Goal: Task Accomplishment & Management: Manage account settings

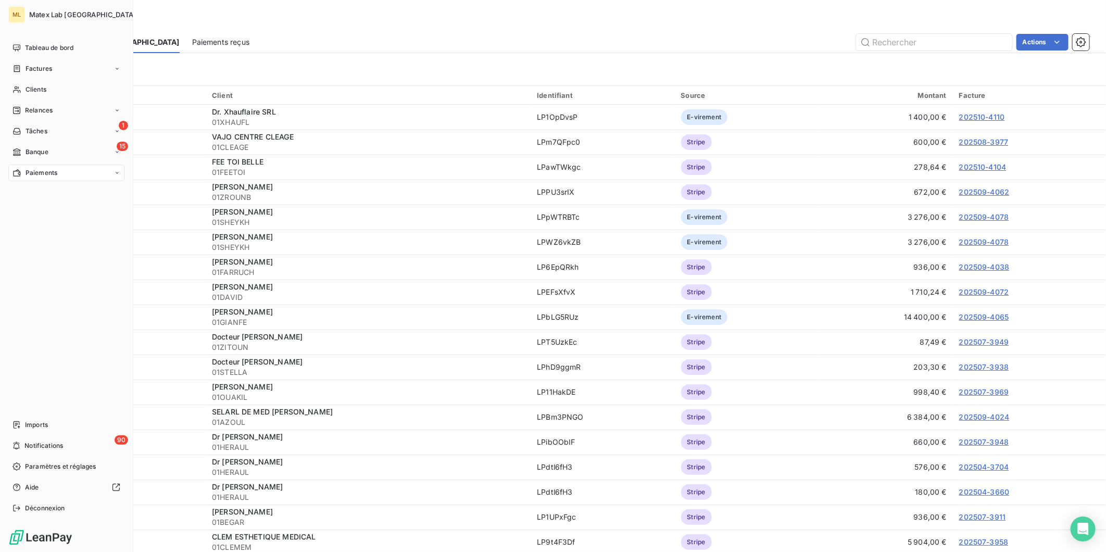
click at [31, 175] on span "Paiements" at bounding box center [42, 172] width 32 height 9
click at [37, 64] on span "Factures" at bounding box center [39, 68] width 27 height 9
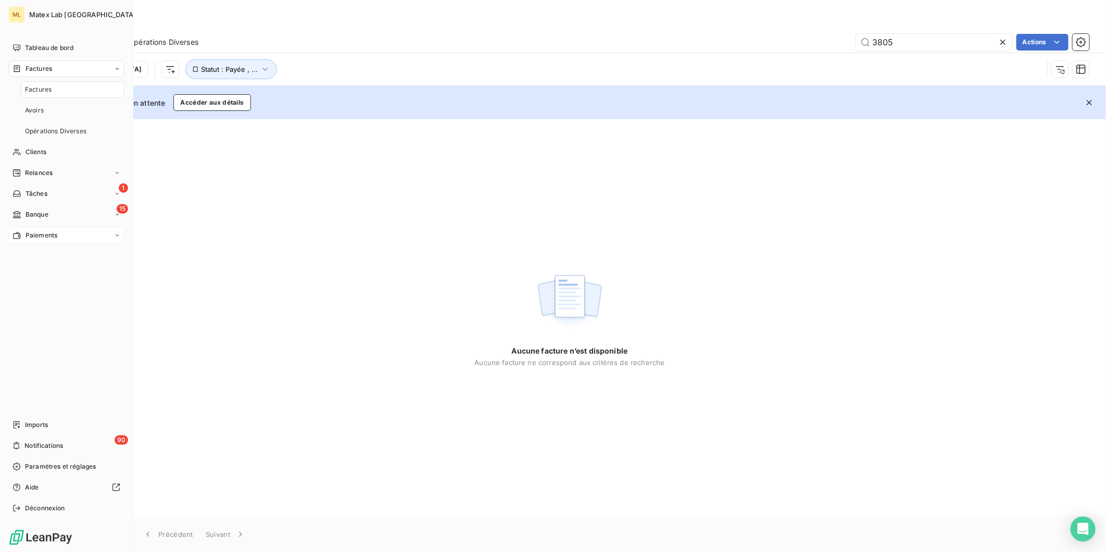
click at [47, 232] on span "Paiements" at bounding box center [42, 235] width 32 height 9
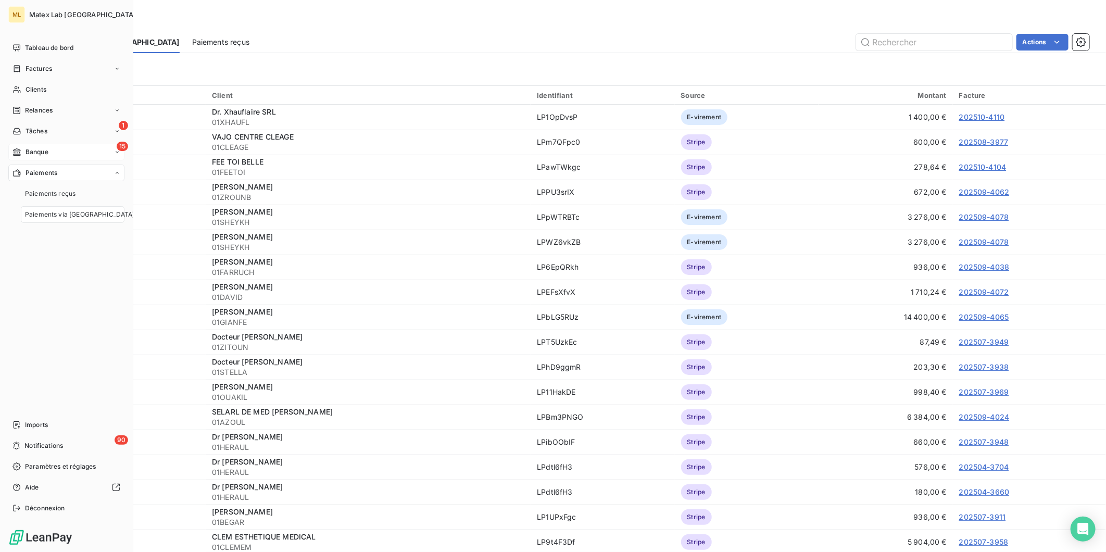
click at [45, 151] on span "Banque" at bounding box center [37, 151] width 23 height 9
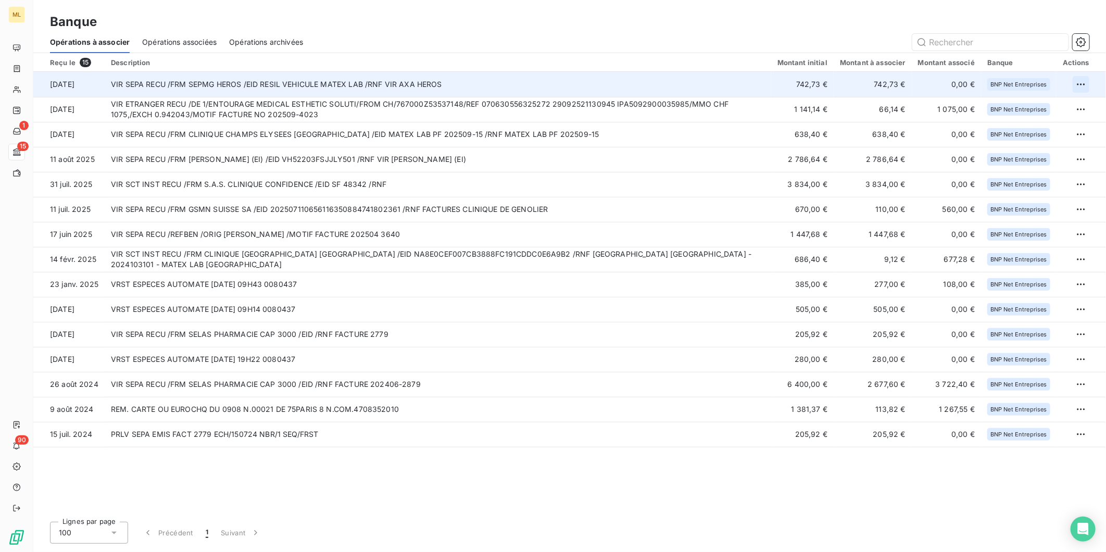
click at [1081, 82] on html "ML 1 15 90 Banque Opérations à associer Opérations associées Opérations archivé…" at bounding box center [553, 276] width 1106 height 552
click at [1057, 108] on div "Archiver l’opération" at bounding box center [1044, 107] width 80 height 17
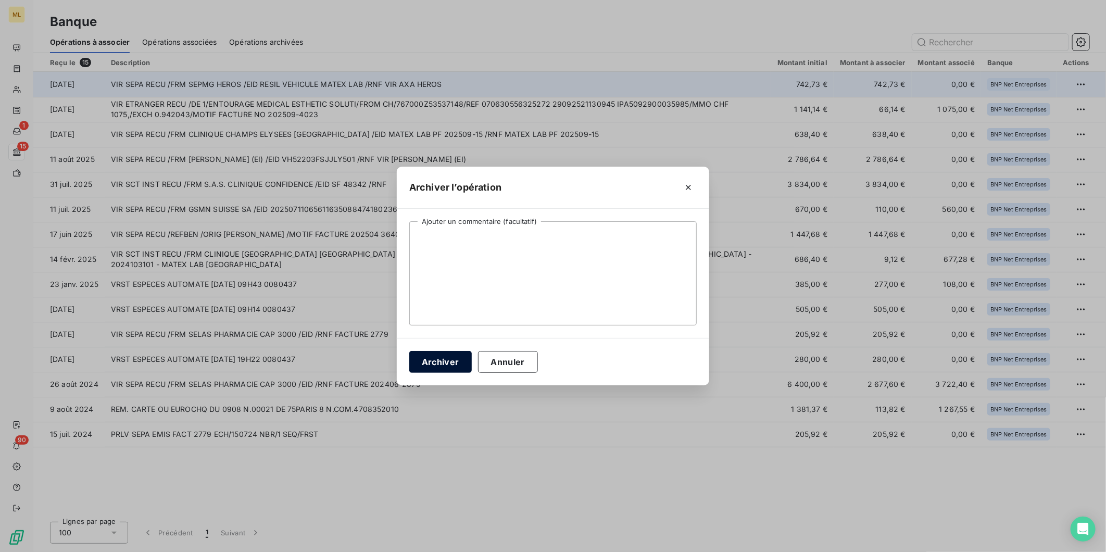
click at [446, 363] on button "Archiver" at bounding box center [440, 362] width 62 height 22
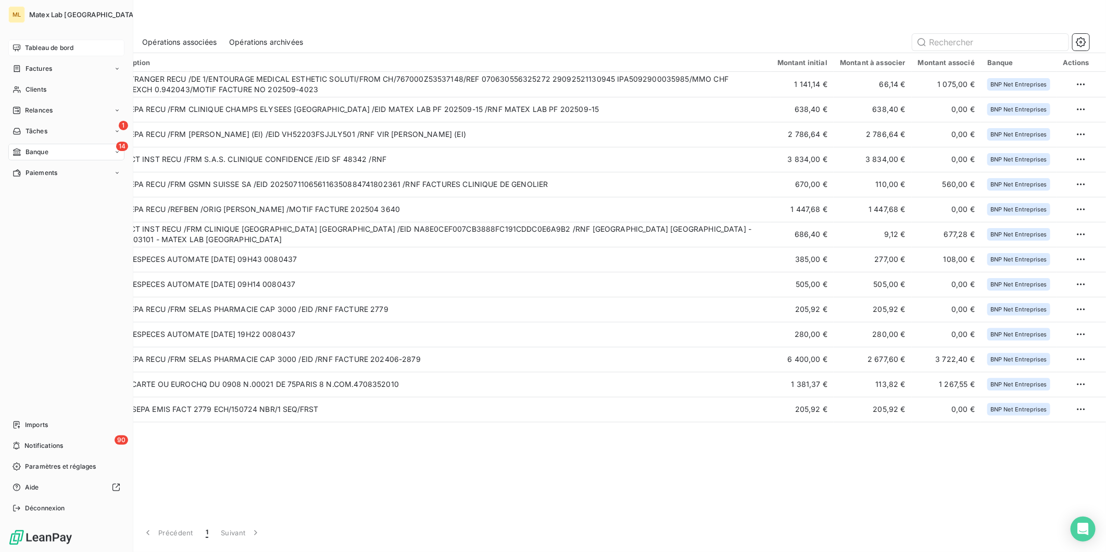
click at [32, 44] on span "Tableau de bord" at bounding box center [49, 47] width 48 height 9
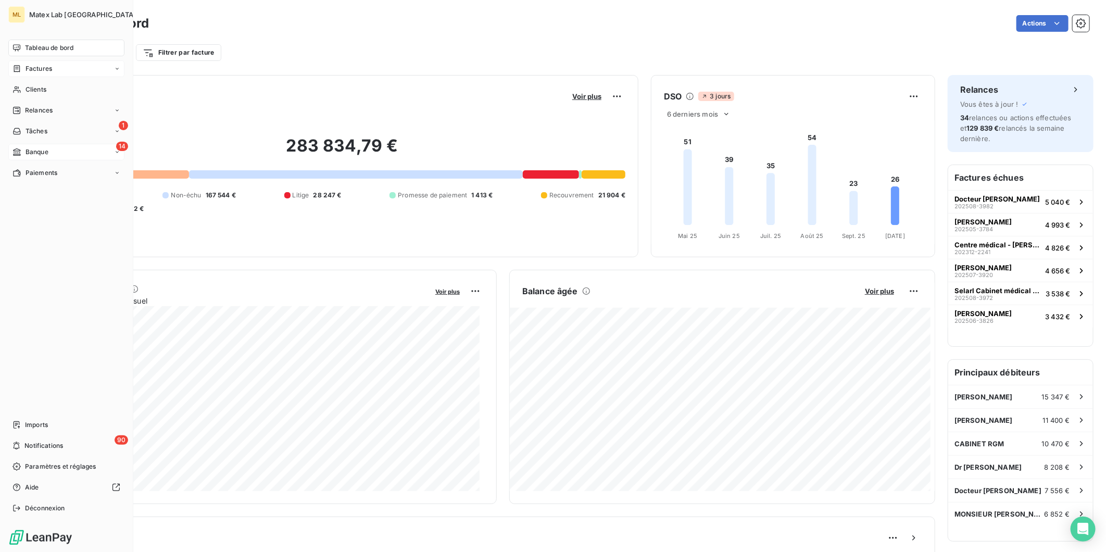
click at [31, 69] on span "Factures" at bounding box center [39, 68] width 27 height 9
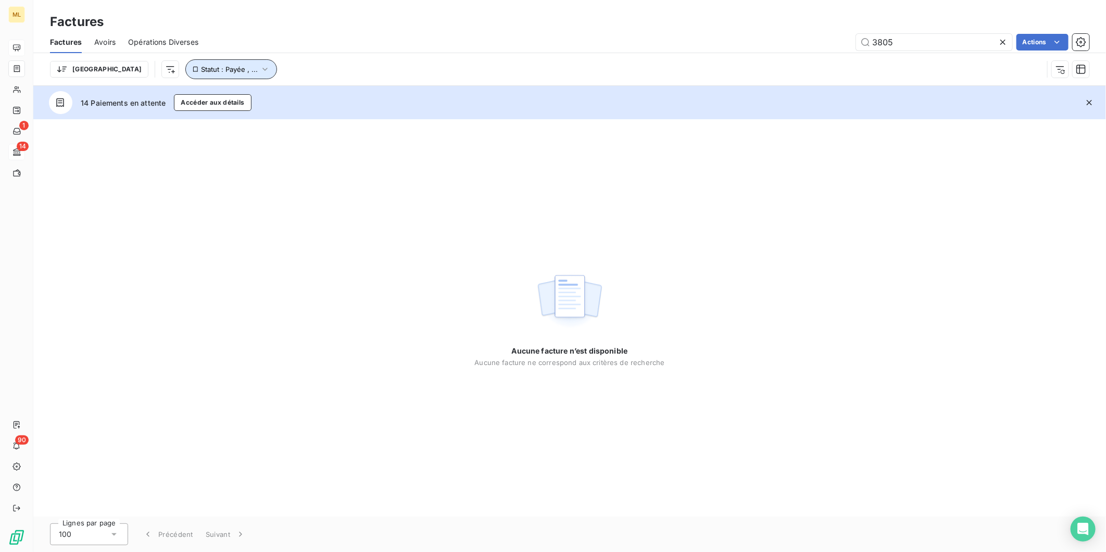
click at [215, 68] on button "Statut : Payée , ..." at bounding box center [231, 69] width 92 height 20
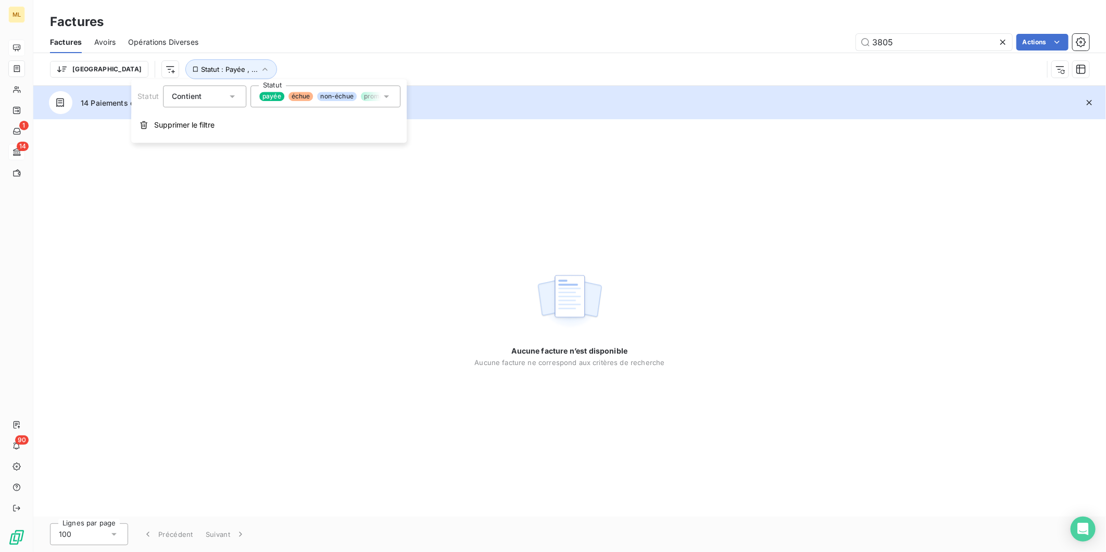
click at [383, 96] on icon at bounding box center [386, 96] width 10 height 10
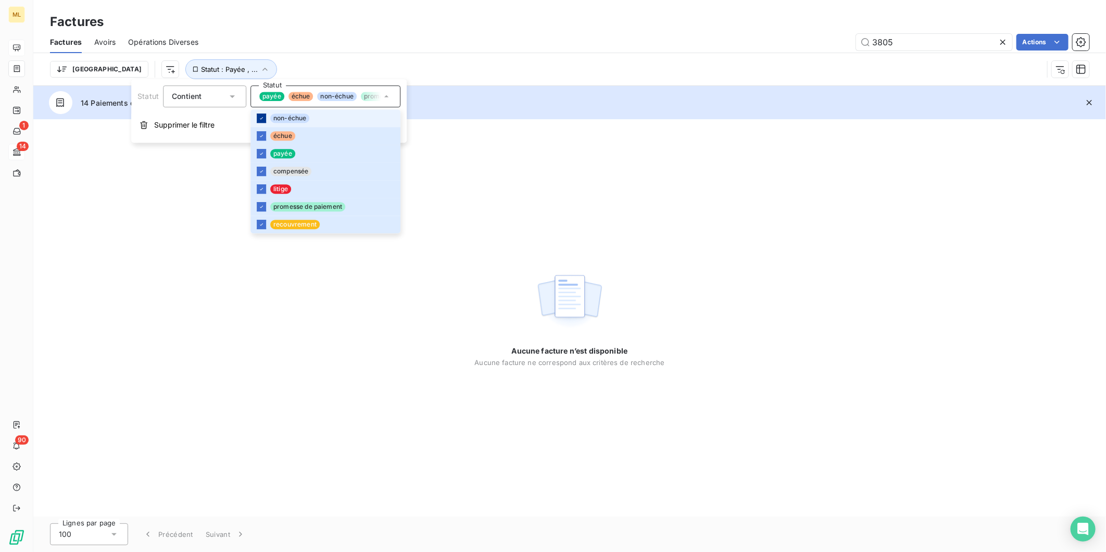
click at [261, 115] on icon at bounding box center [261, 118] width 6 height 6
click at [260, 136] on icon at bounding box center [261, 136] width 6 height 6
click at [257, 149] on div at bounding box center [261, 153] width 9 height 9
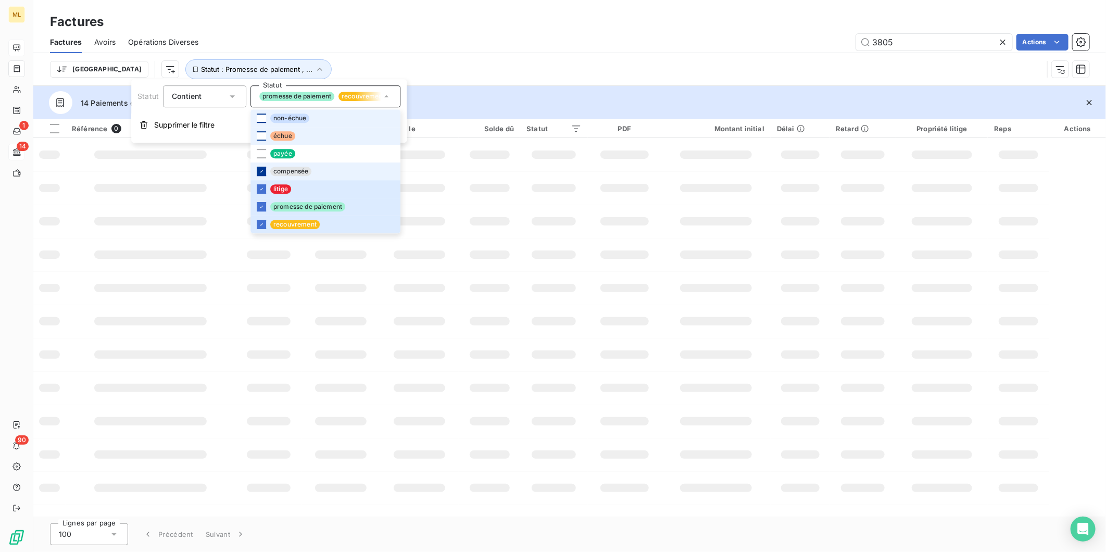
click at [259, 167] on div at bounding box center [261, 171] width 9 height 9
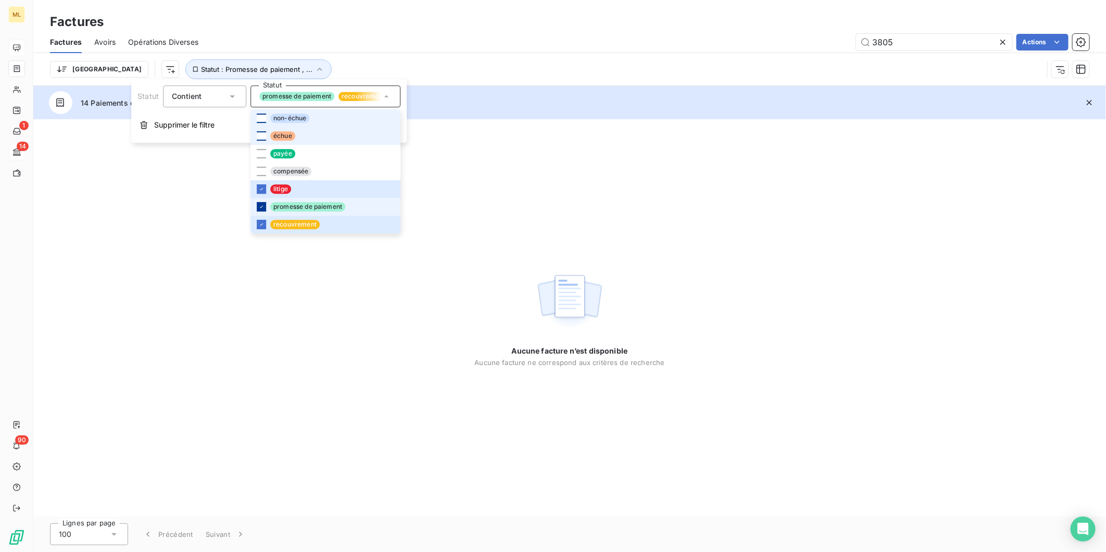
click at [257, 206] on div at bounding box center [261, 206] width 9 height 9
click at [263, 226] on icon at bounding box center [261, 224] width 6 height 6
click at [642, 209] on div "Aucune facture n’est disponible Aucune facture ne correspond aux critères de re…" at bounding box center [569, 317] width 1072 height 397
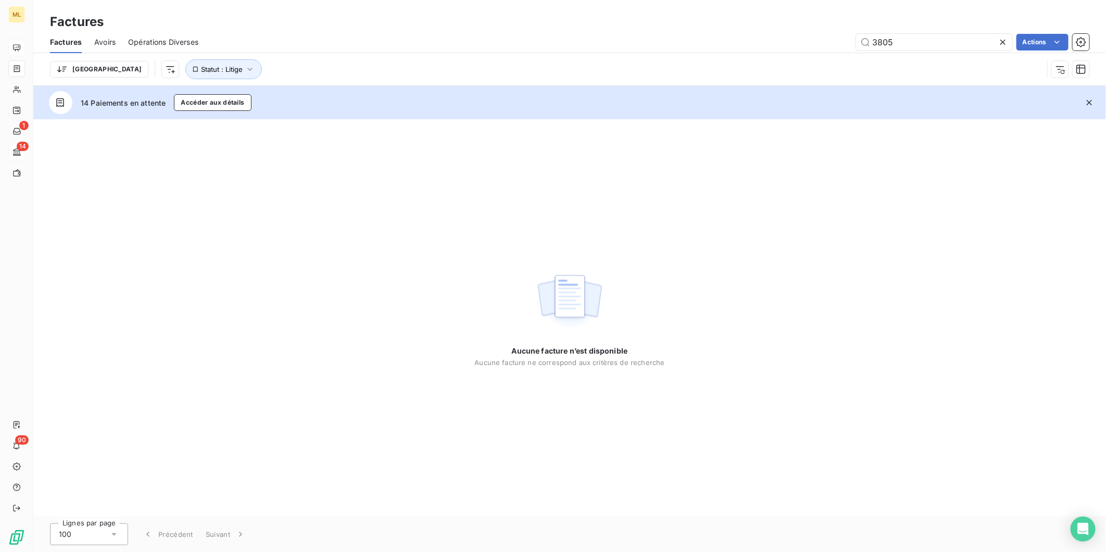
click at [1002, 42] on icon at bounding box center [1002, 42] width 5 height 5
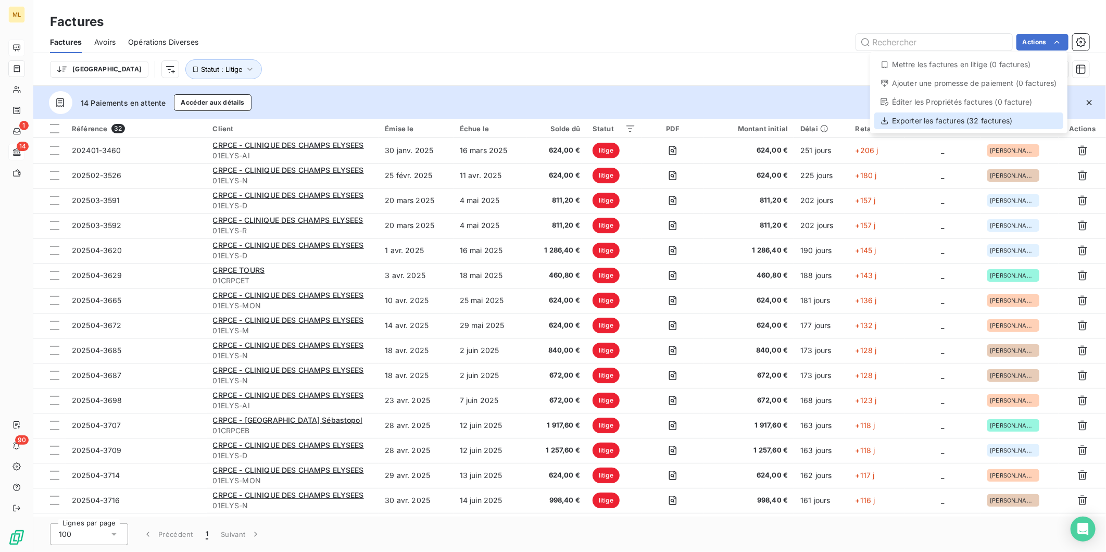
click at [979, 124] on div "Exporter les factures (32 factures)" at bounding box center [968, 120] width 189 height 17
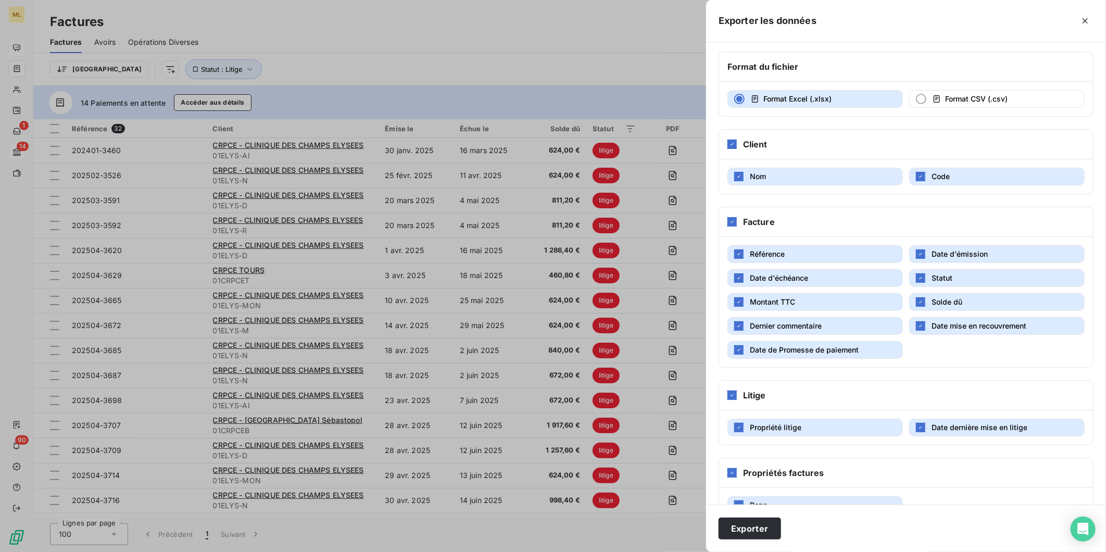
scroll to position [75, 0]
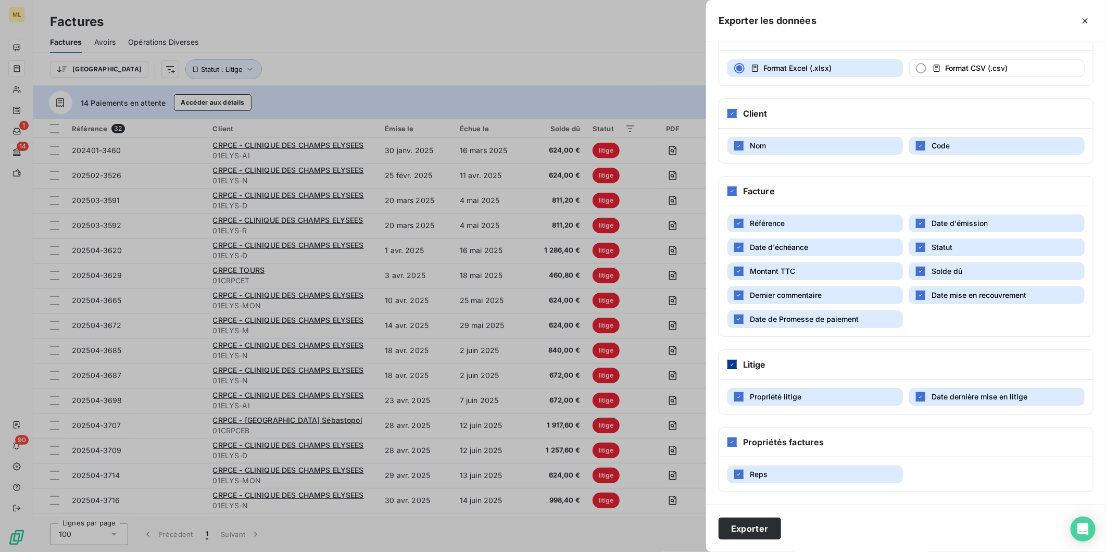
click at [735, 365] on icon at bounding box center [732, 364] width 6 height 6
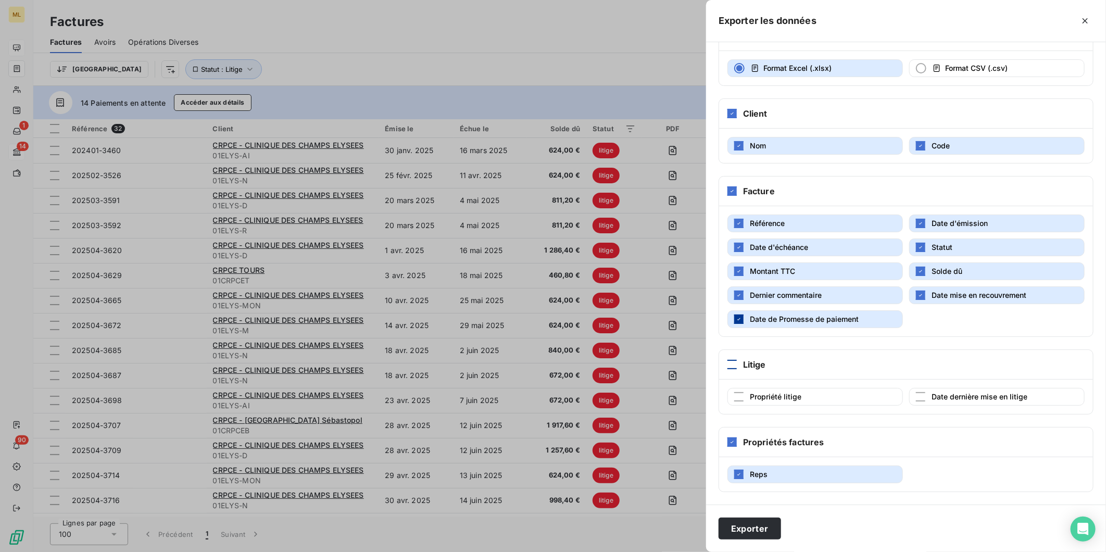
click at [736, 318] on icon "button" at bounding box center [738, 319] width 6 height 6
click at [741, 294] on icon "button" at bounding box center [738, 295] width 6 height 6
click at [919, 295] on icon "button" at bounding box center [920, 295] width 3 height 2
click at [741, 532] on button "Exporter" at bounding box center [749, 528] width 62 height 22
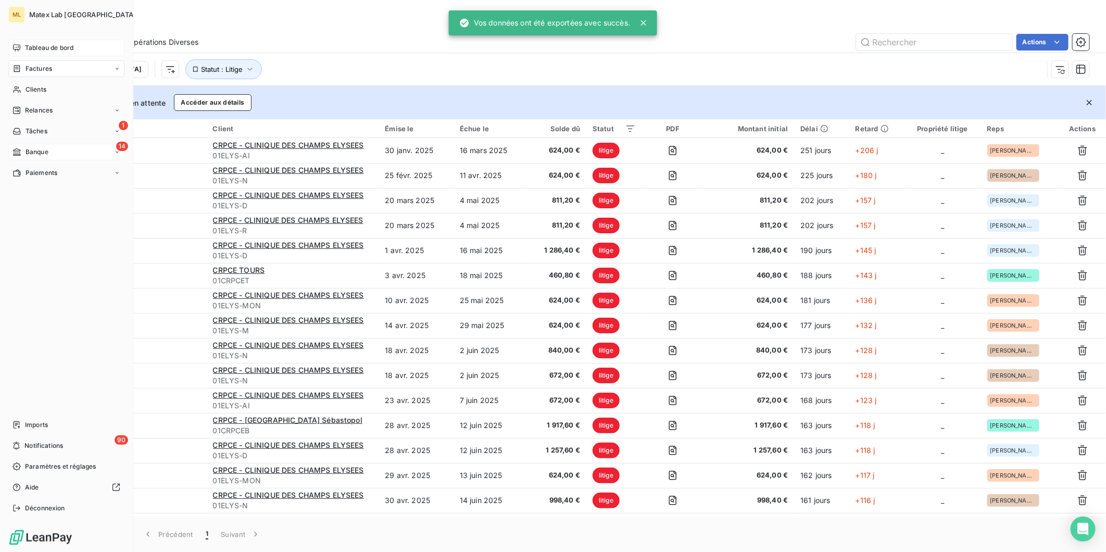
click at [31, 48] on span "Tableau de bord" at bounding box center [49, 47] width 48 height 9
